Goal: Task Accomplishment & Management: Use online tool/utility

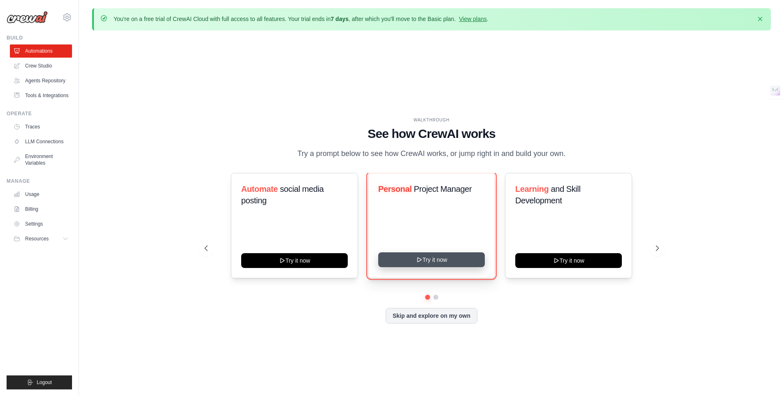
click at [440, 255] on button "Try it now" at bounding box center [431, 259] width 107 height 15
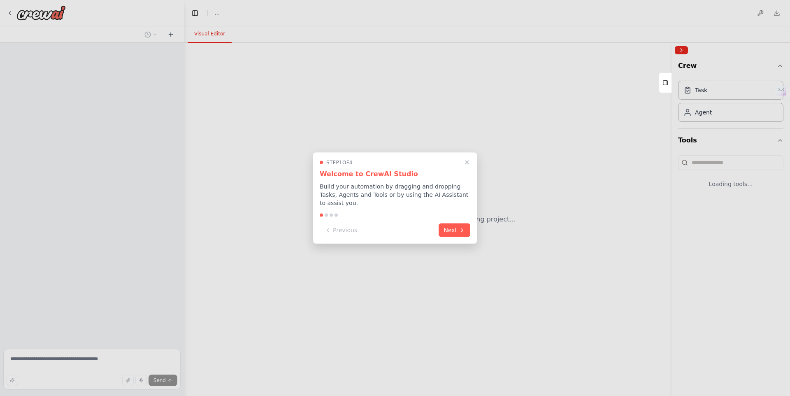
click at [439, 235] on div "Previous Next" at bounding box center [395, 230] width 151 height 14
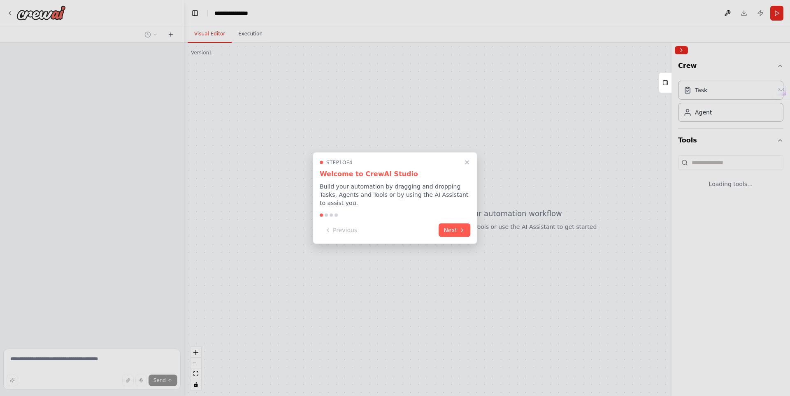
click at [465, 241] on div "Step 1 of 4 Welcome to CrewAI Studio Build your automation by dragging and drop…" at bounding box center [395, 198] width 165 height 92
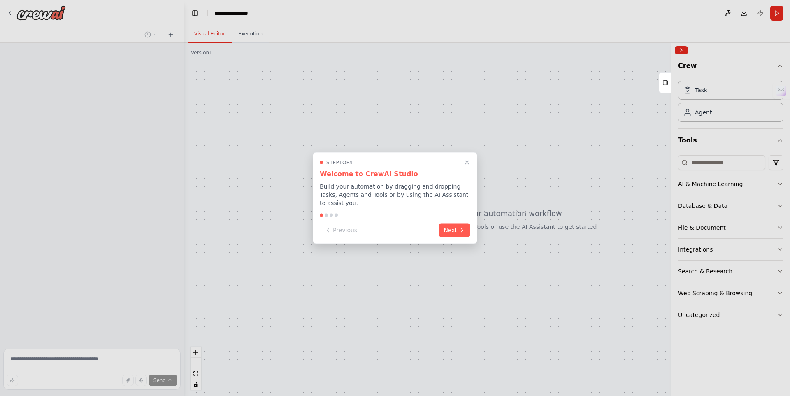
click at [461, 234] on button "Next" at bounding box center [455, 230] width 32 height 14
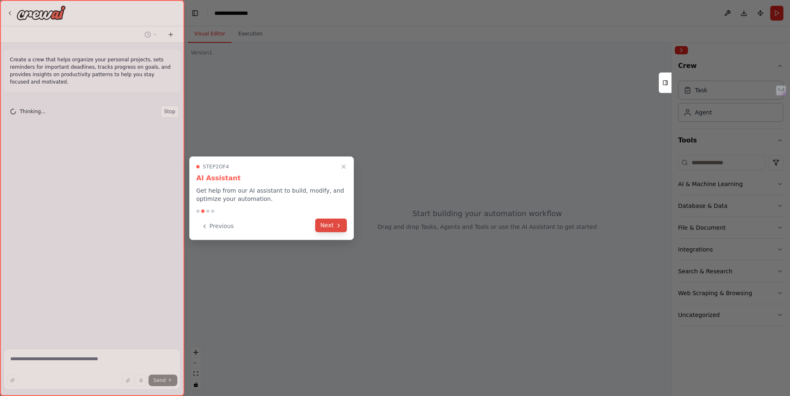
click at [332, 226] on button "Next" at bounding box center [331, 226] width 32 height 14
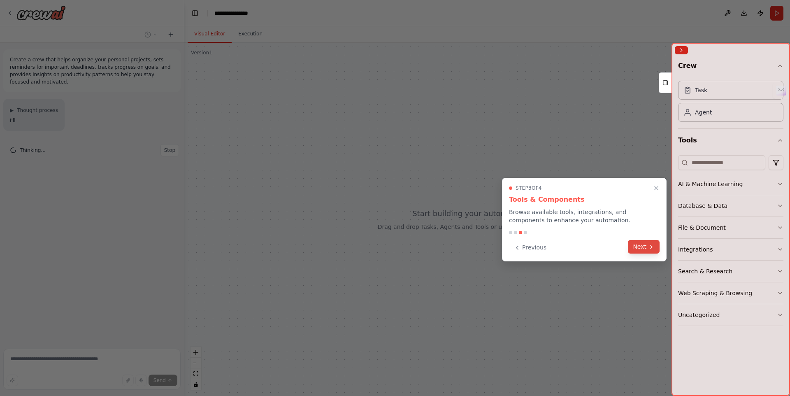
click at [632, 245] on button "Next" at bounding box center [644, 247] width 32 height 14
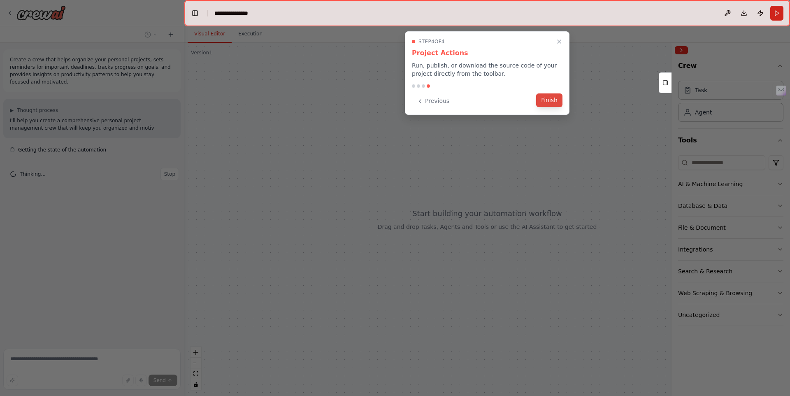
click at [561, 107] on button "Finish" at bounding box center [549, 100] width 26 height 14
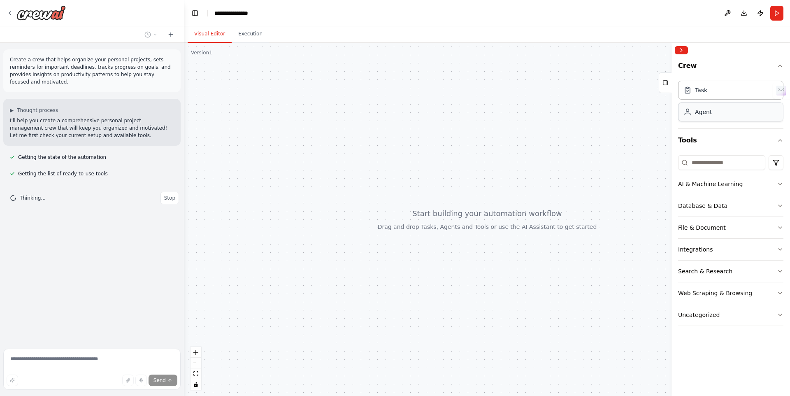
click at [733, 117] on div "Agent" at bounding box center [730, 111] width 105 height 19
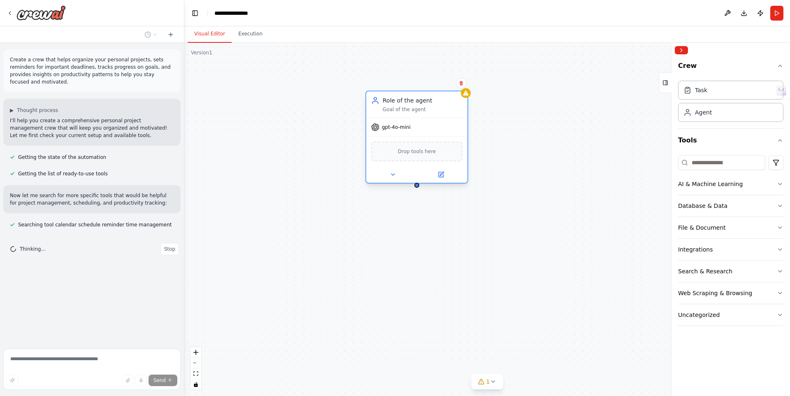
drag, startPoint x: 614, startPoint y: 155, endPoint x: 444, endPoint y: 101, distance: 179.0
click at [444, 101] on div "Role of the agent Goal of the agent" at bounding box center [423, 104] width 80 height 16
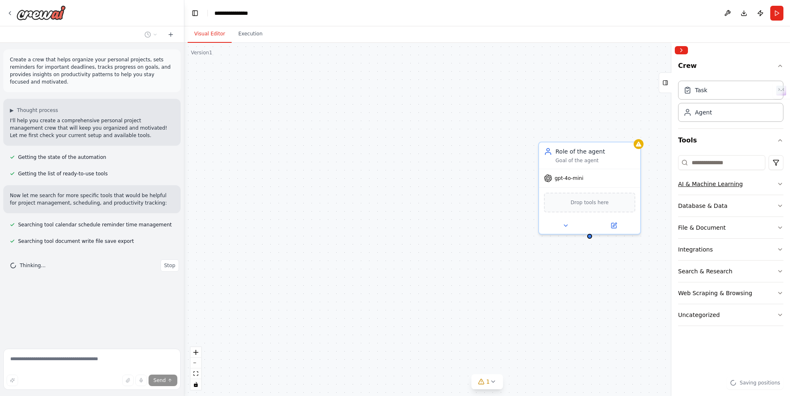
click at [716, 182] on div "AI & Machine Learning" at bounding box center [710, 184] width 65 height 8
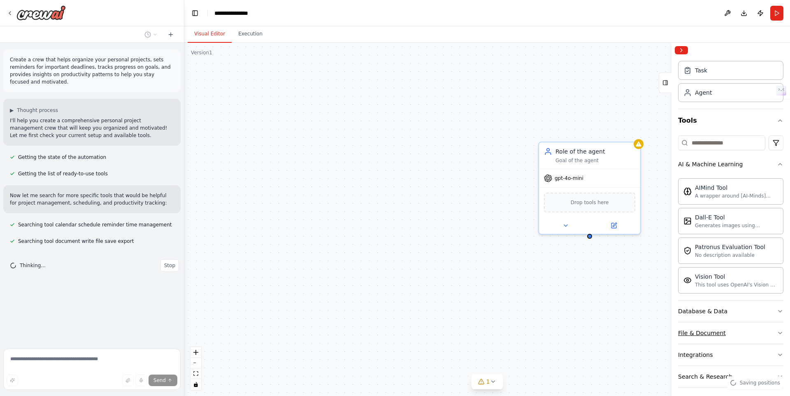
scroll to position [21, 0]
click at [711, 309] on div "Database & Data" at bounding box center [702, 309] width 49 height 8
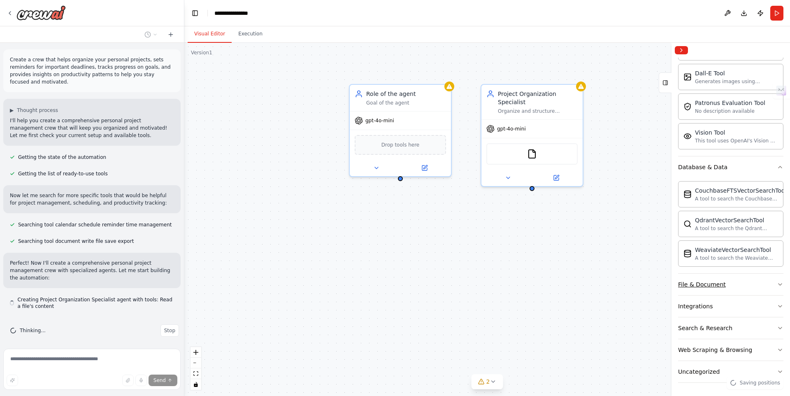
scroll to position [4, 0]
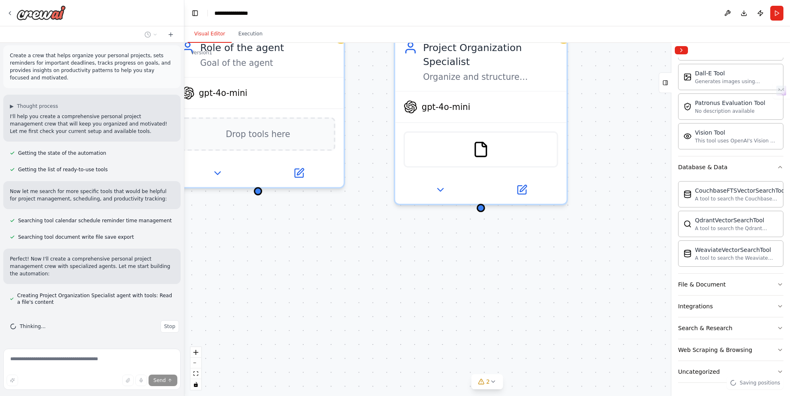
drag, startPoint x: 409, startPoint y: 252, endPoint x: 520, endPoint y: 339, distance: 141.0
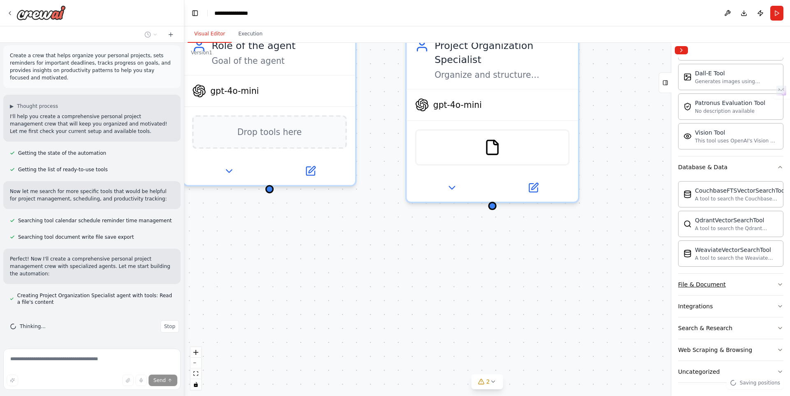
click at [728, 286] on button "File & Document" at bounding box center [730, 284] width 105 height 21
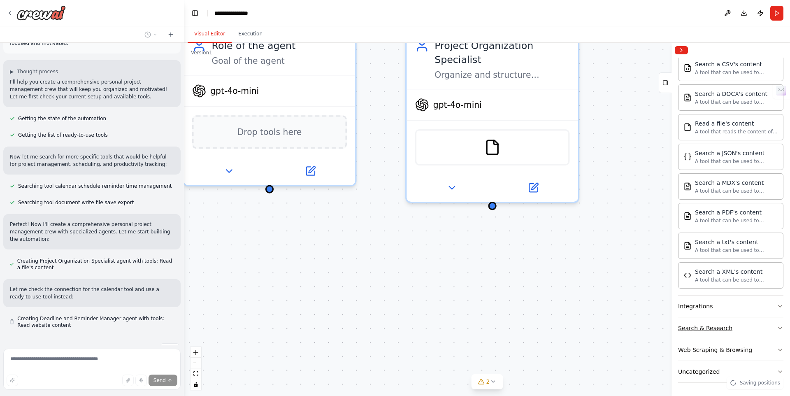
scroll to position [62, 0]
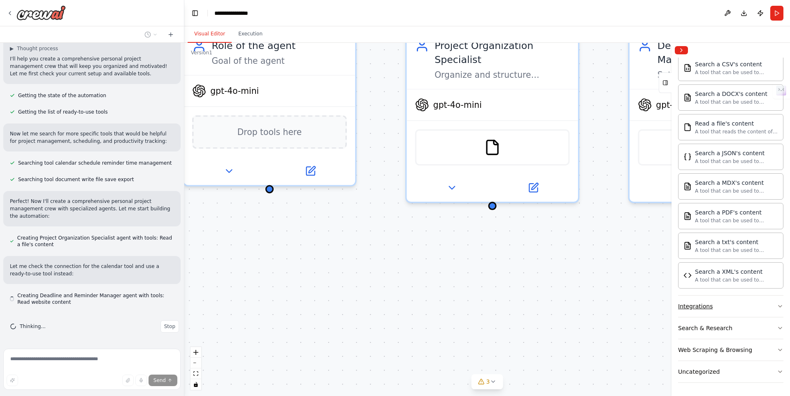
click at [710, 306] on div "Integrations" at bounding box center [695, 306] width 35 height 8
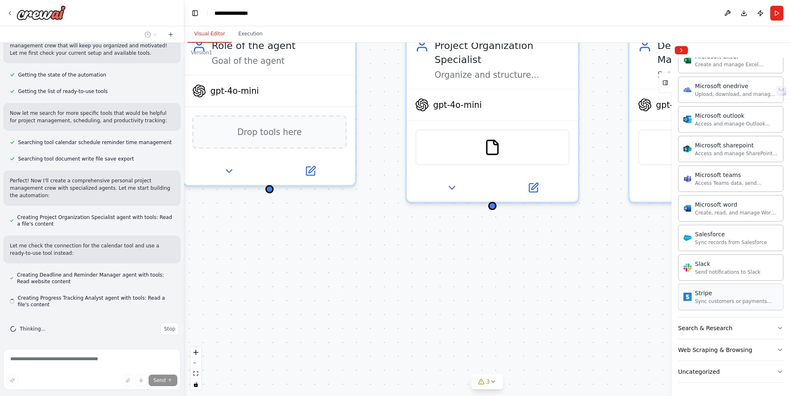
scroll to position [85, 0]
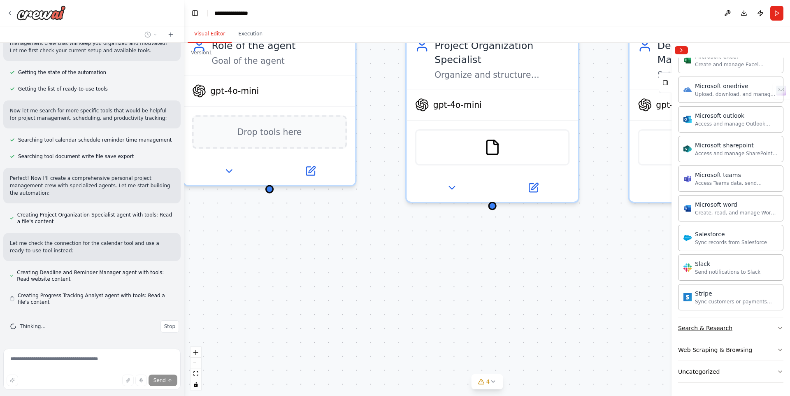
click at [712, 330] on div "Search & Research" at bounding box center [705, 328] width 54 height 8
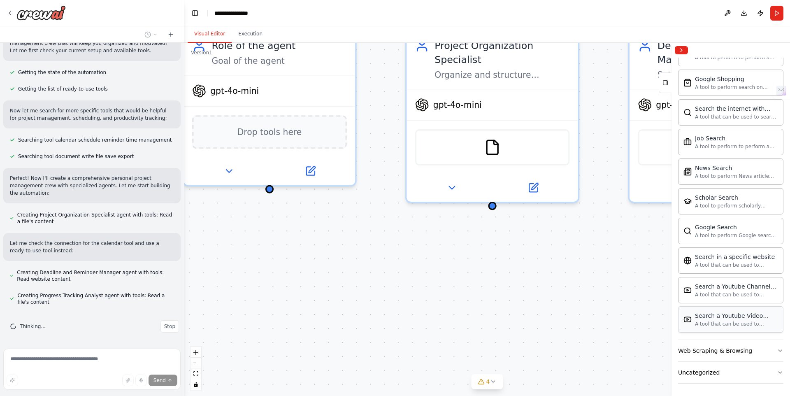
scroll to position [1339, 0]
click at [718, 352] on div "Web Scraping & Browsing" at bounding box center [715, 350] width 74 height 8
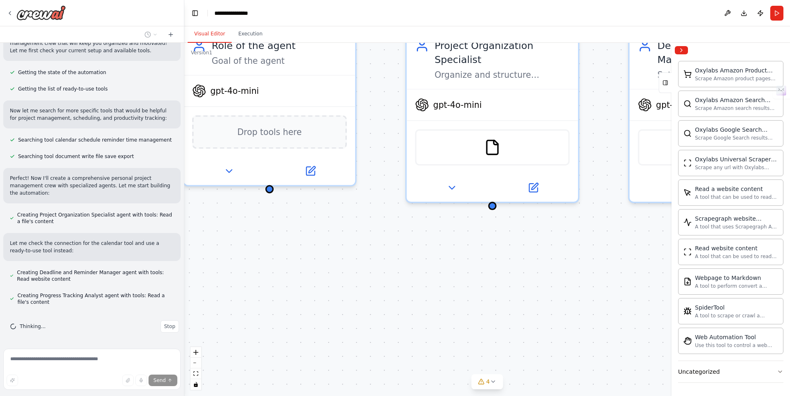
scroll to position [108, 0]
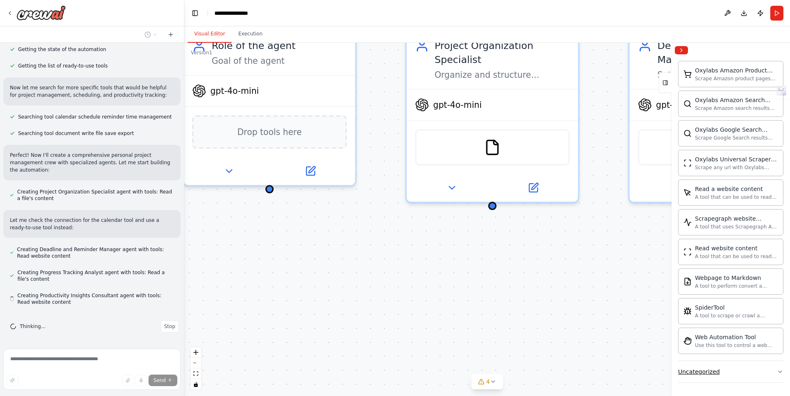
click at [705, 372] on div "Uncategorized" at bounding box center [699, 372] width 42 height 8
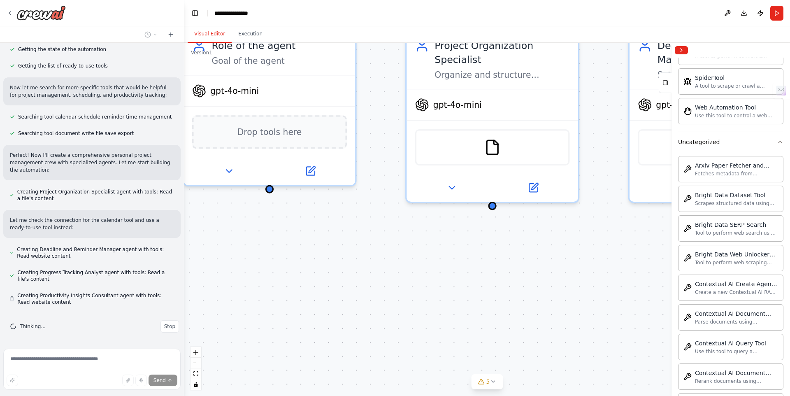
scroll to position [2241, 0]
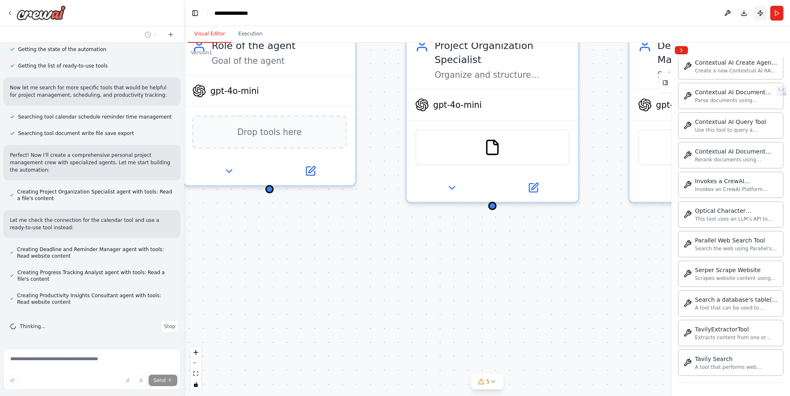
click at [760, 13] on button "Publish" at bounding box center [760, 13] width 13 height 15
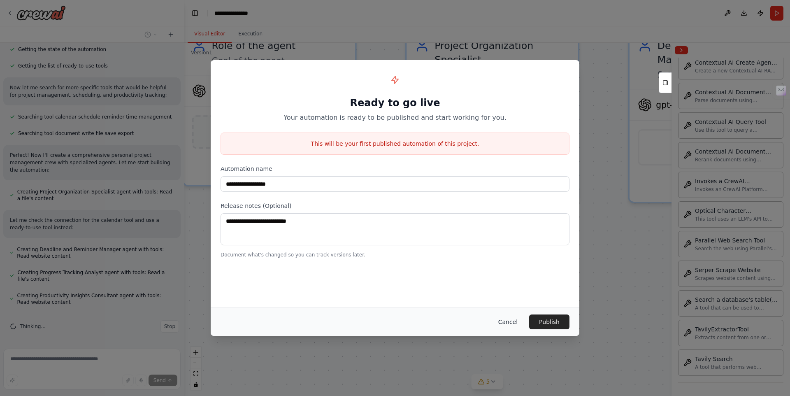
click at [511, 321] on button "Cancel" at bounding box center [508, 321] width 33 height 15
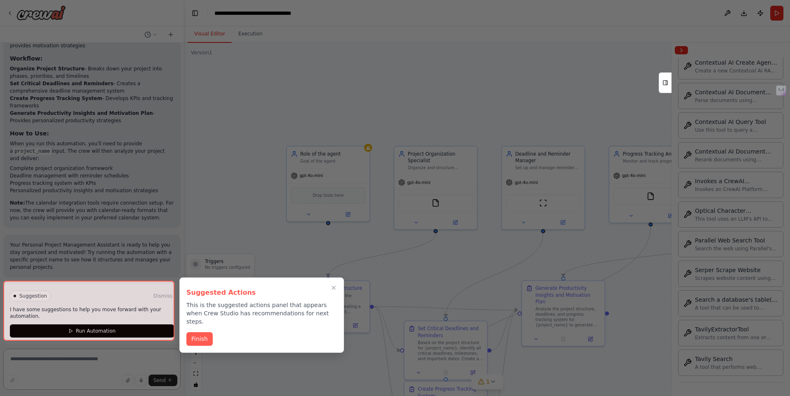
scroll to position [658, 0]
